Goal: Check status: Check status

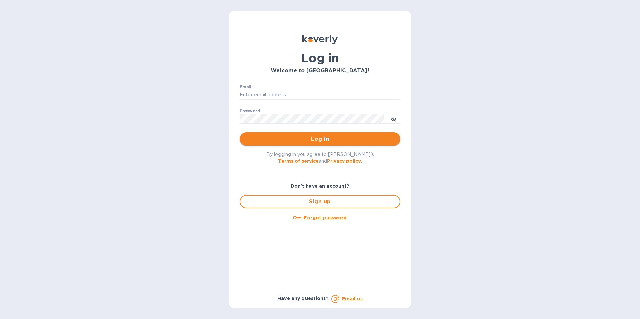
type input "[PERSON_NAME][EMAIL_ADDRESS][DOMAIN_NAME]"
click at [312, 141] on span "Log in" at bounding box center [320, 139] width 150 height 8
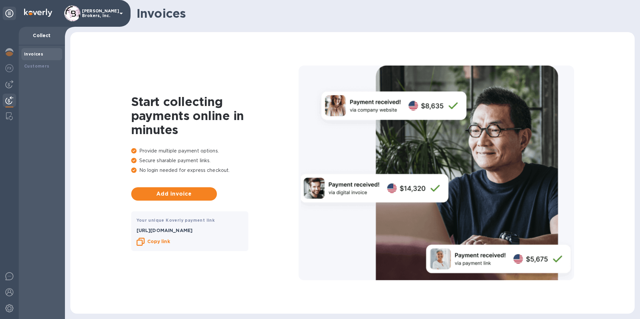
click at [6, 102] on img at bounding box center [9, 100] width 8 height 8
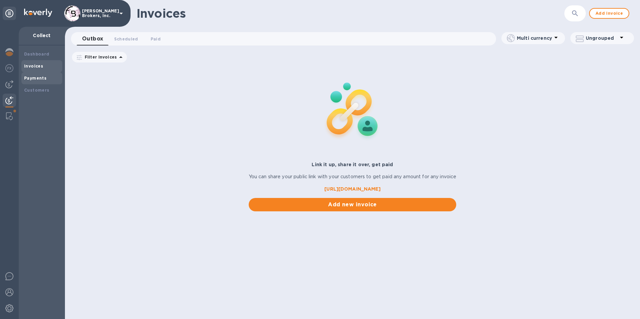
click at [33, 78] on b "Payments" at bounding box center [35, 78] width 22 height 5
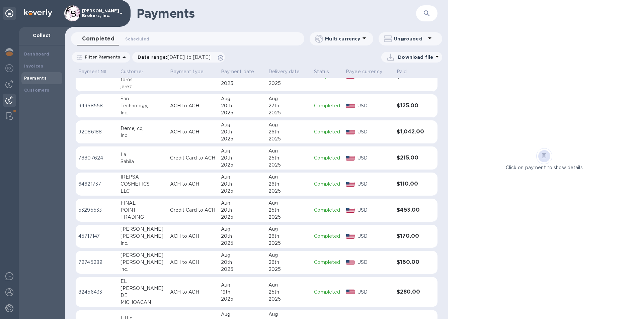
scroll to position [234, 0]
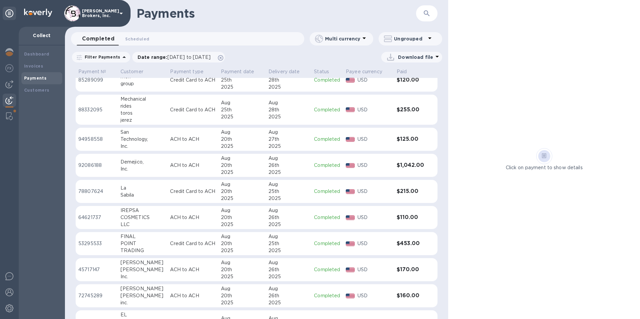
click at [241, 190] on div "20th" at bounding box center [242, 191] width 42 height 7
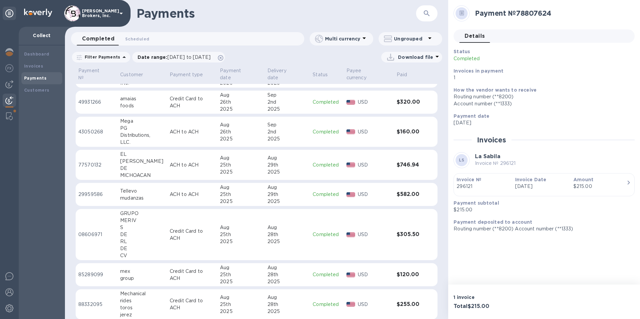
scroll to position [33, 0]
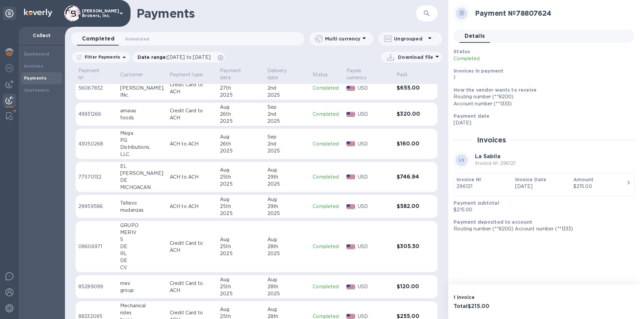
click at [310, 264] on td "Completed" at bounding box center [326, 247] width 33 height 52
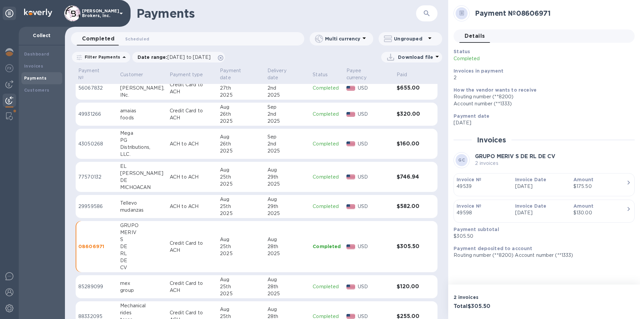
click at [291, 196] on div "Aug" at bounding box center [287, 199] width 40 height 7
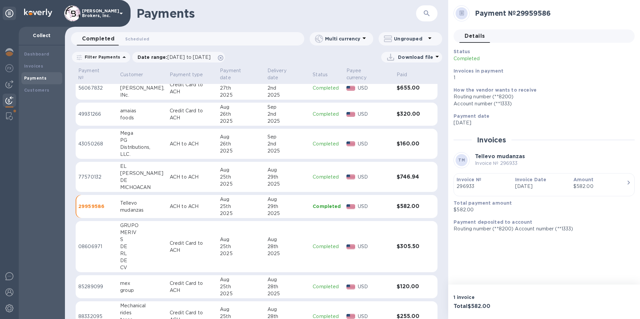
click at [105, 175] on td "77570132" at bounding box center [97, 177] width 42 height 30
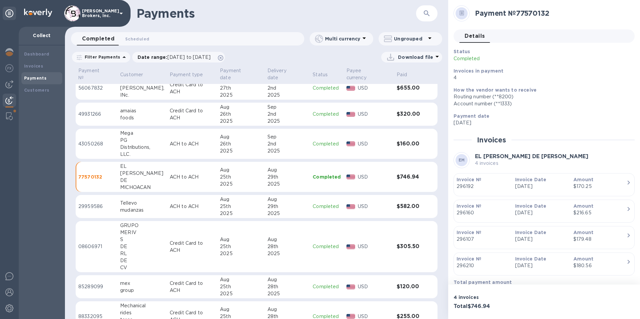
click at [169, 143] on td "ACH to ACH" at bounding box center [192, 144] width 50 height 30
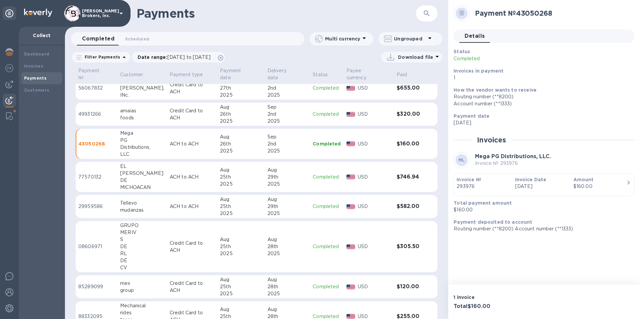
click at [140, 107] on div "amaias" at bounding box center [142, 110] width 44 height 7
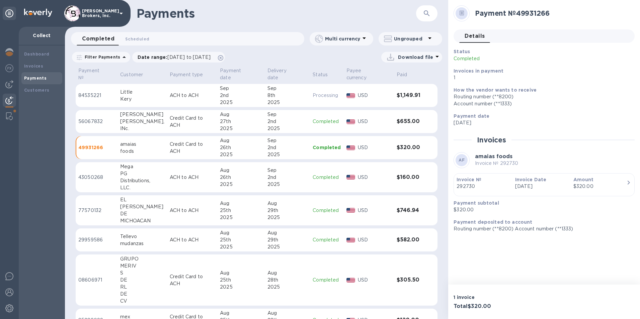
click at [148, 118] on div "[PERSON_NAME]," at bounding box center [142, 121] width 44 height 7
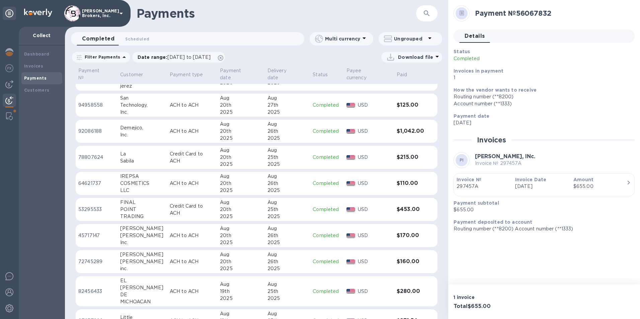
scroll to position [301, 0]
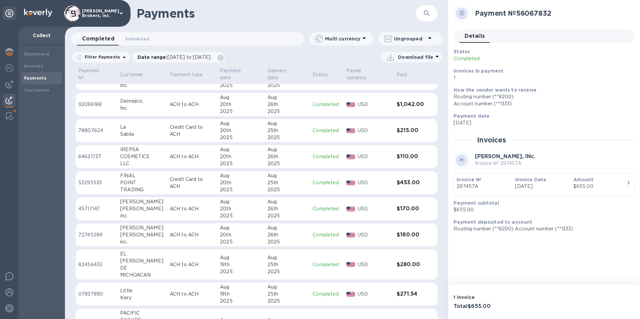
click at [373, 233] on div "USD" at bounding box center [374, 235] width 36 height 10
